Goal: Information Seeking & Learning: Check status

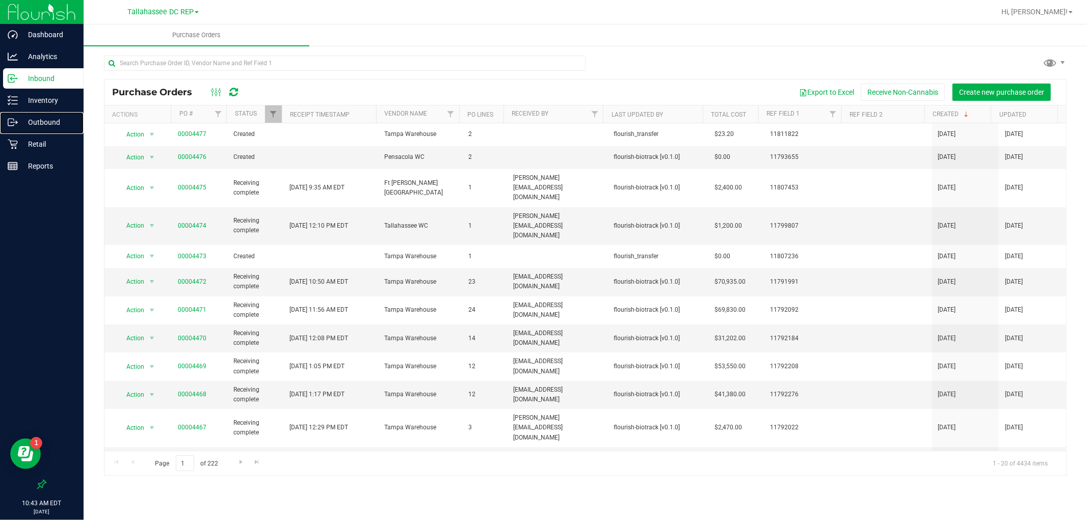
click at [41, 119] on p "Outbound" at bounding box center [48, 122] width 61 height 12
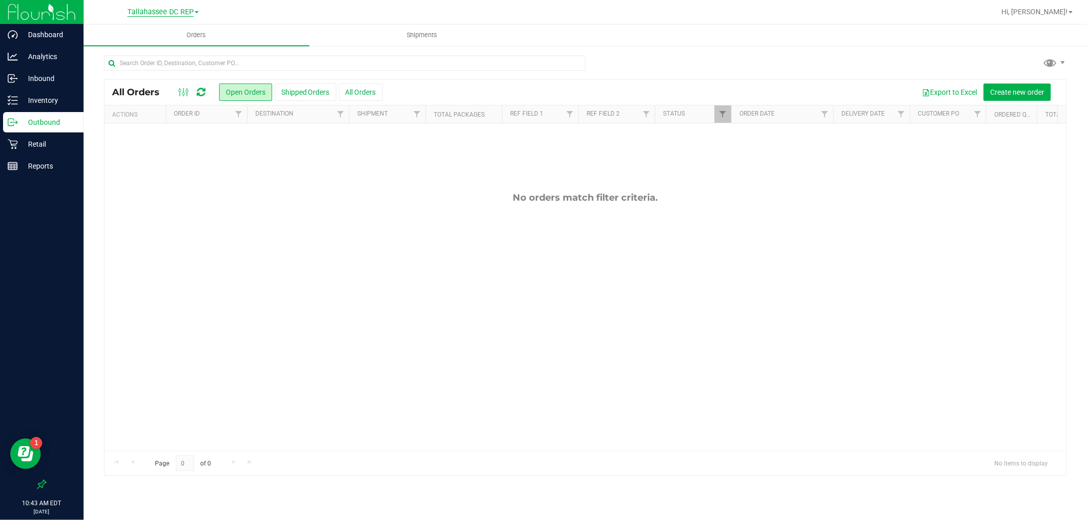
click at [184, 13] on span "Tallahassee DC REP" at bounding box center [160, 12] width 66 height 9
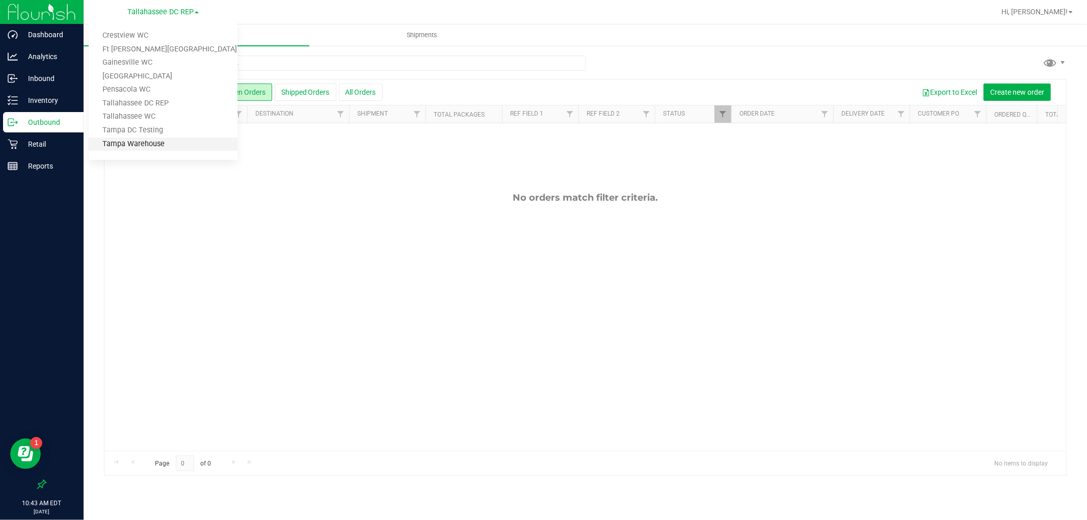
click at [186, 143] on link "Tampa Warehouse" at bounding box center [163, 145] width 149 height 14
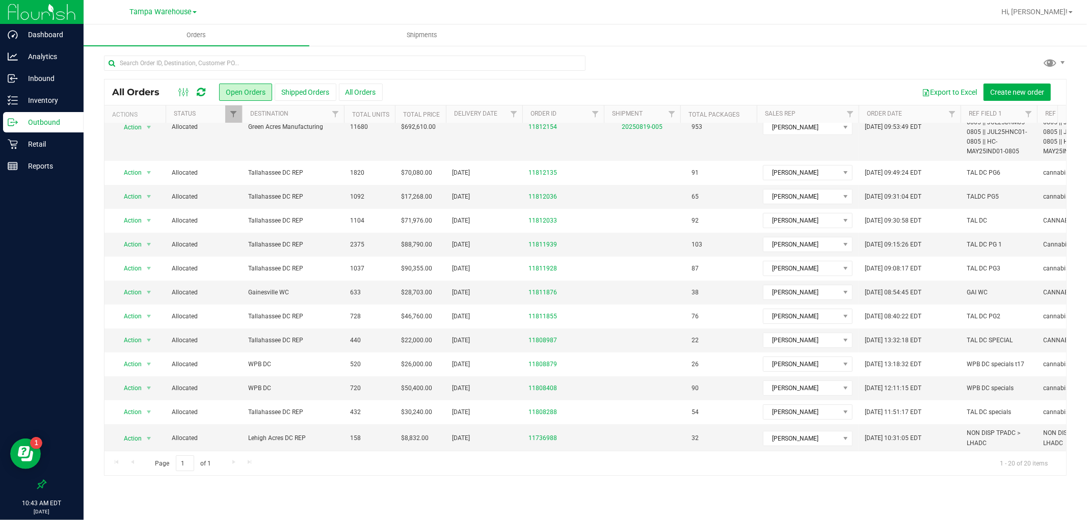
scroll to position [242, 0]
click at [334, 114] on span "Filter" at bounding box center [335, 114] width 8 height 8
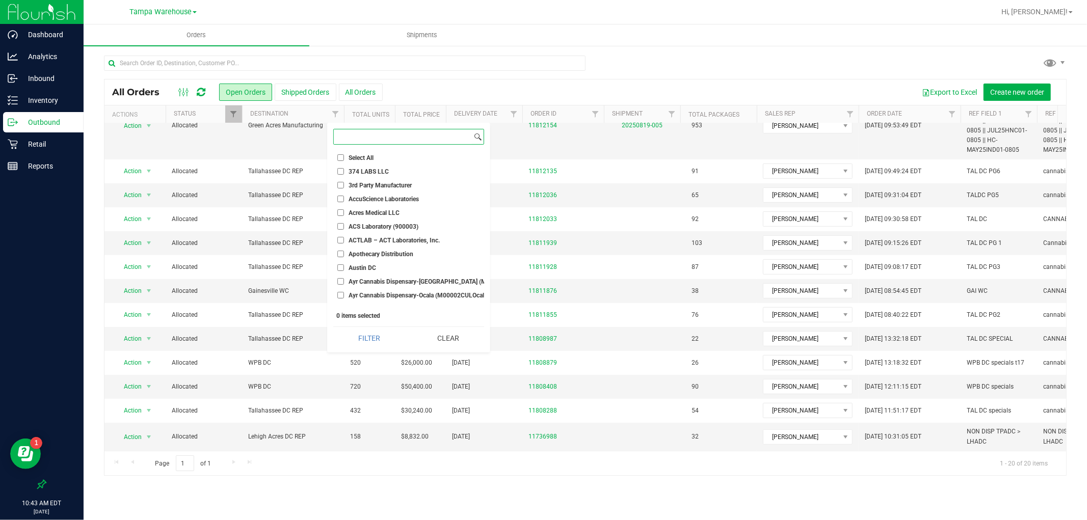
click at [389, 136] on input at bounding box center [403, 136] width 138 height 15
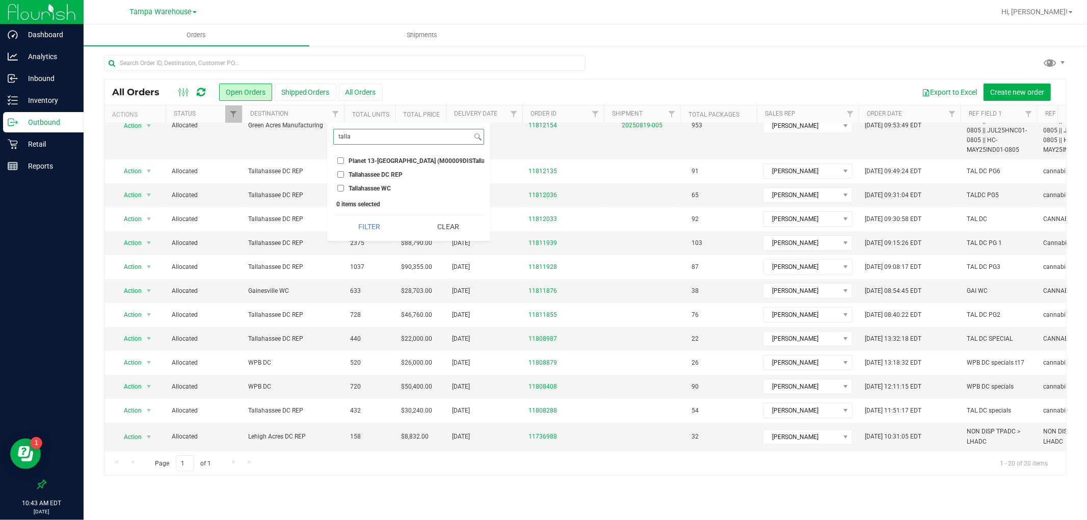
type input "talla"
click at [340, 173] on input "Tallahassee DC REP" at bounding box center [340, 174] width 7 height 7
checkbox input "true"
click at [370, 220] on div "talla Select All 374 LABS LLC 3rd Party Manufacturer AccuScience Laboratories A…" at bounding box center [408, 182] width 163 height 118
click at [371, 236] on button "Filter" at bounding box center [369, 226] width 72 height 22
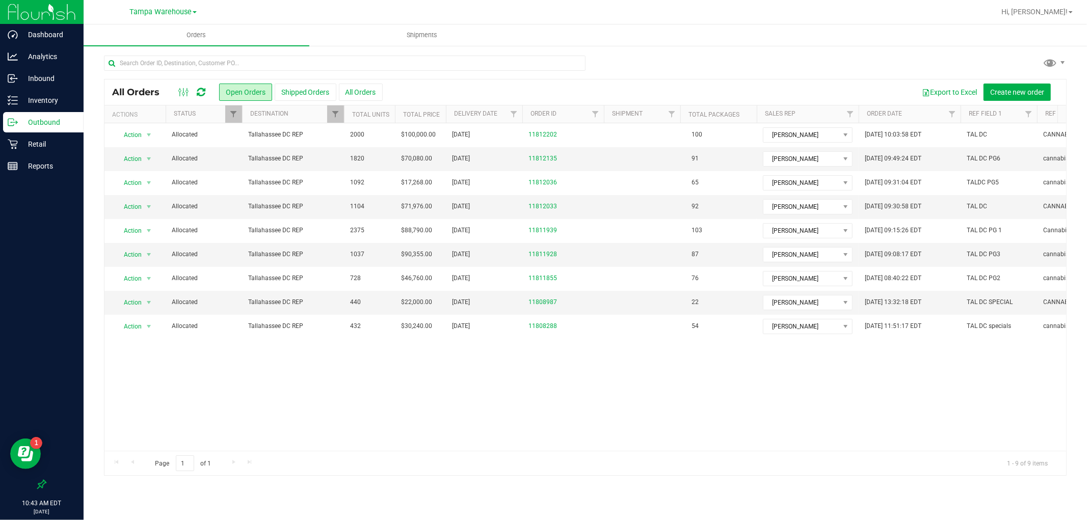
click at [526, 370] on div "Action Action Cancel order Clone order Edit order Mark as fully paid Order audi…" at bounding box center [584, 287] width 961 height 328
click at [670, 384] on div "Action Action Cancel order Clone order Edit order Mark as fully paid Order audi…" at bounding box center [584, 287] width 961 height 328
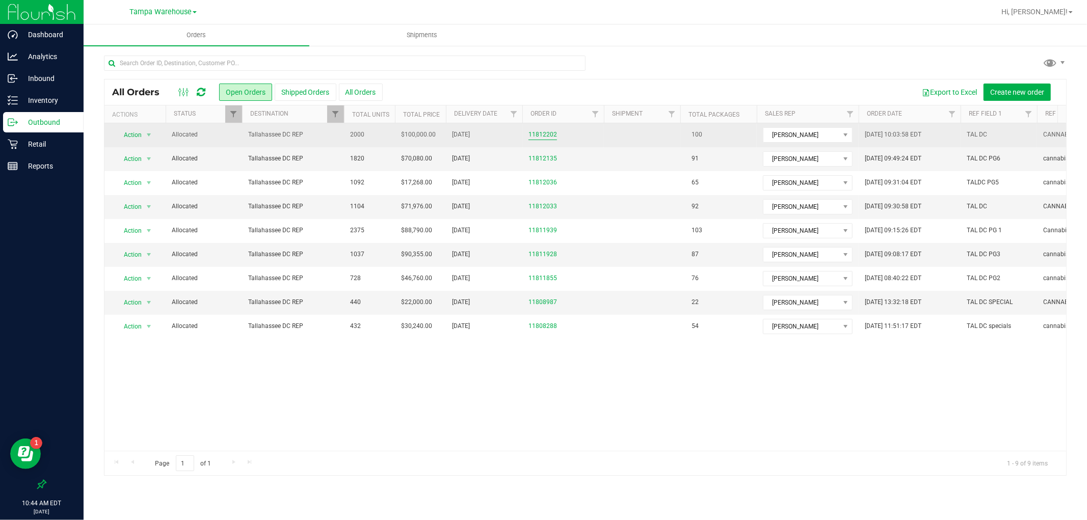
click at [547, 130] on link "11812202" at bounding box center [542, 135] width 29 height 10
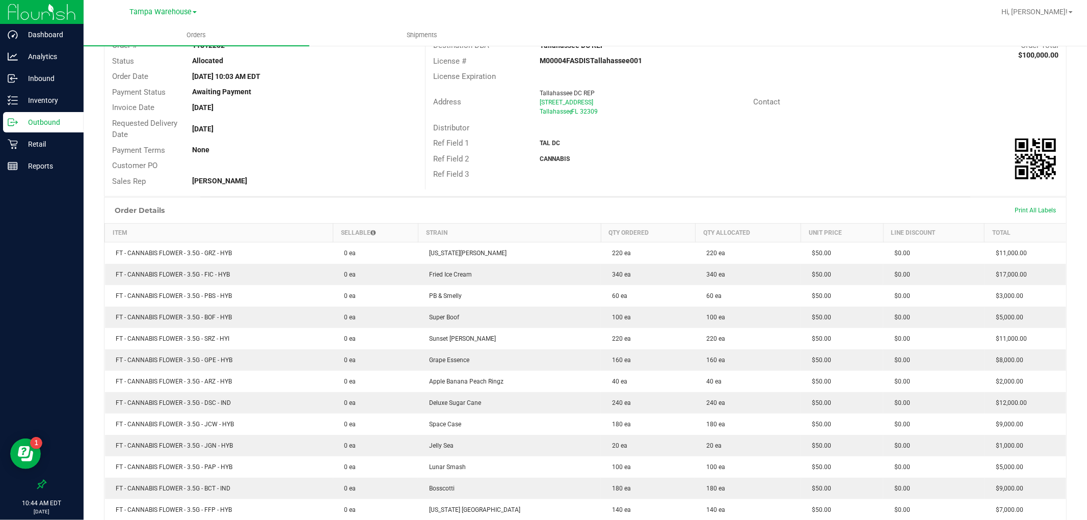
scroll to position [250, 0]
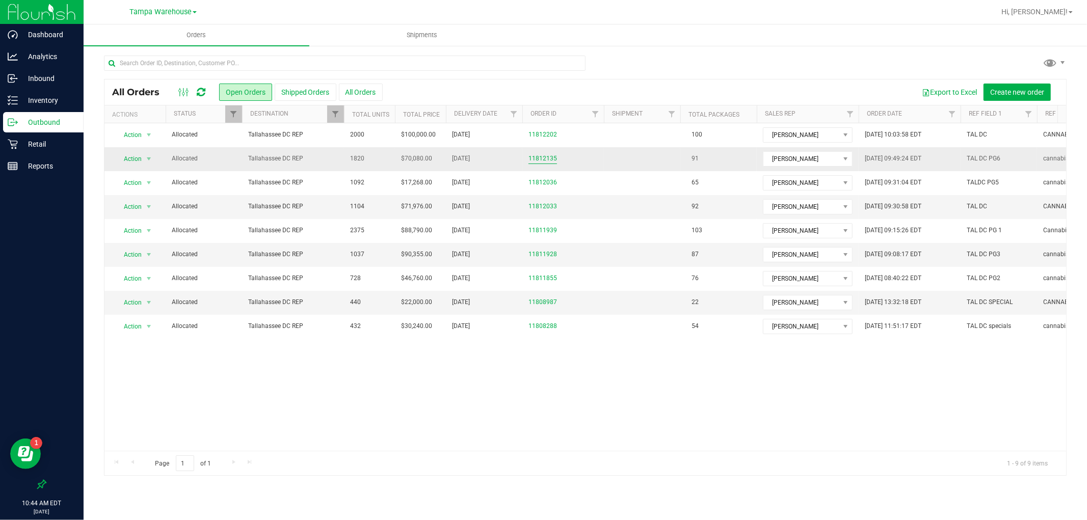
click at [542, 160] on link "11812135" at bounding box center [542, 159] width 29 height 10
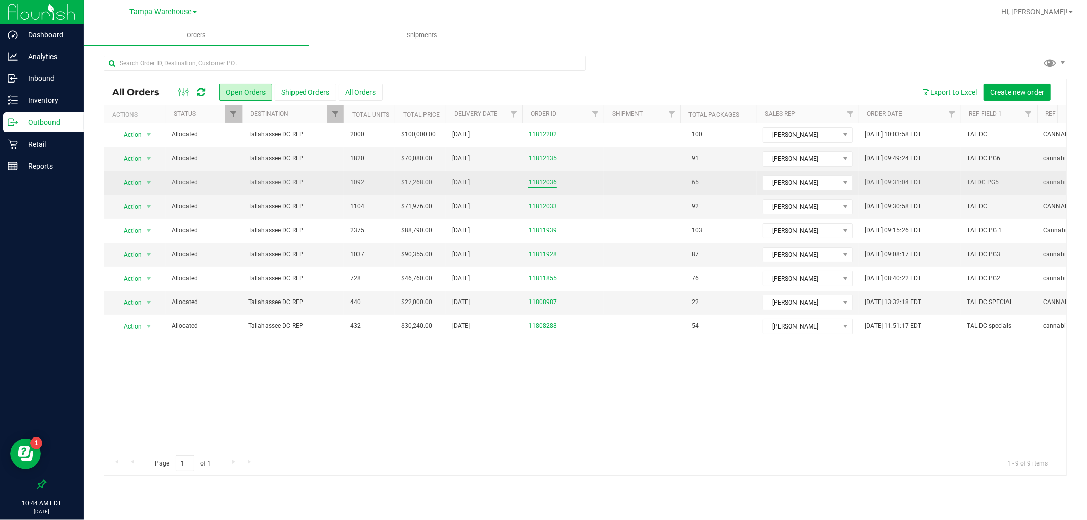
click at [549, 185] on link "11812036" at bounding box center [542, 183] width 29 height 10
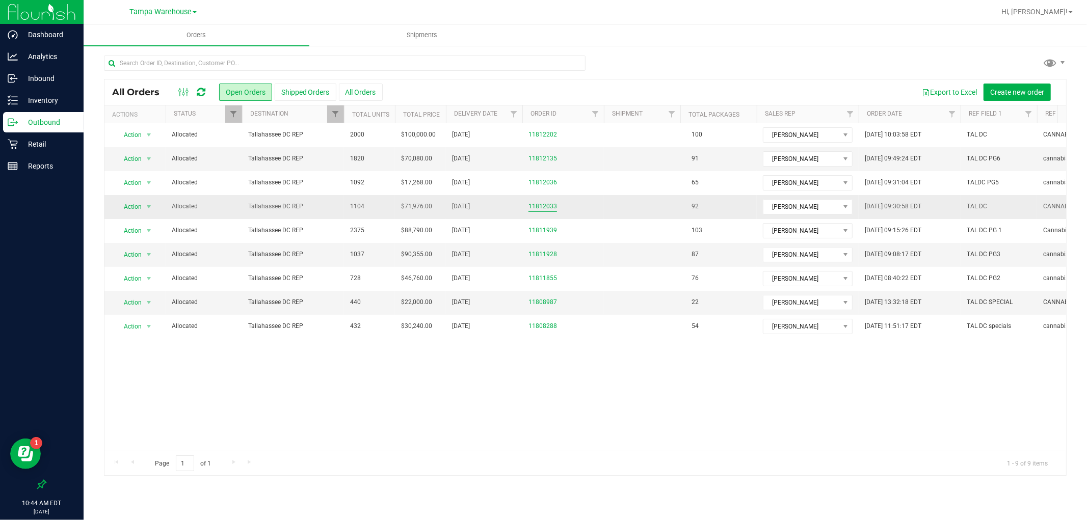
click at [552, 208] on link "11812033" at bounding box center [542, 207] width 29 height 10
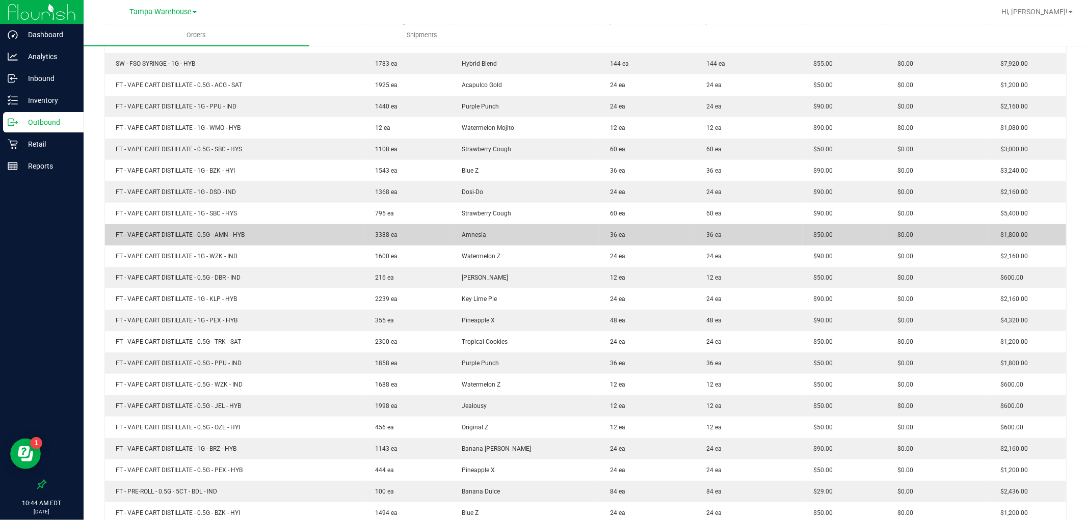
scroll to position [339, 0]
